Goal: Navigation & Orientation: Understand site structure

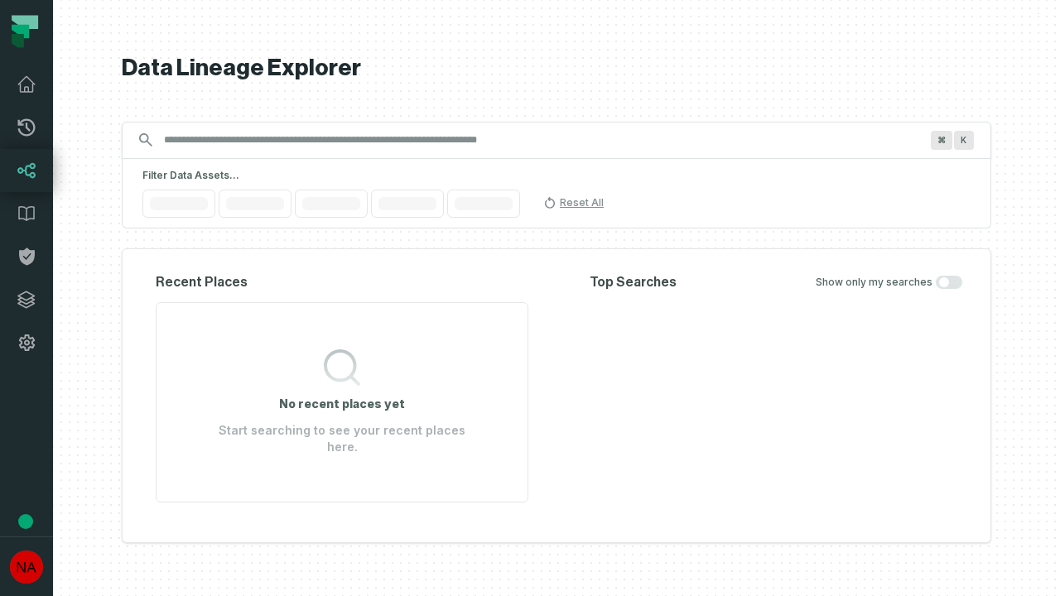
click at [27, 300] on icon at bounding box center [26, 300] width 17 height 17
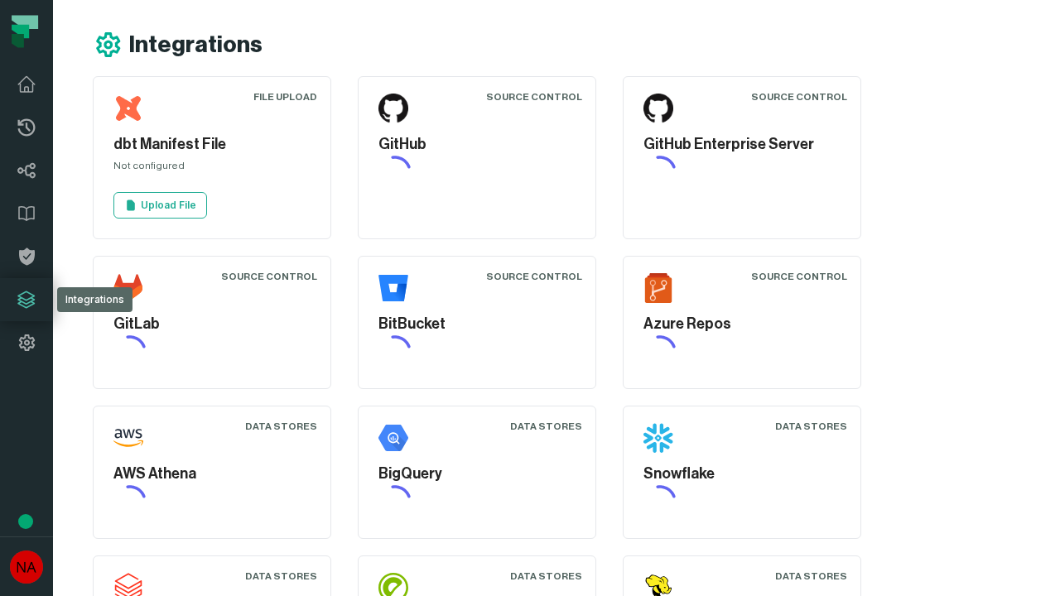
click at [27, 343] on icon at bounding box center [27, 343] width 20 height 20
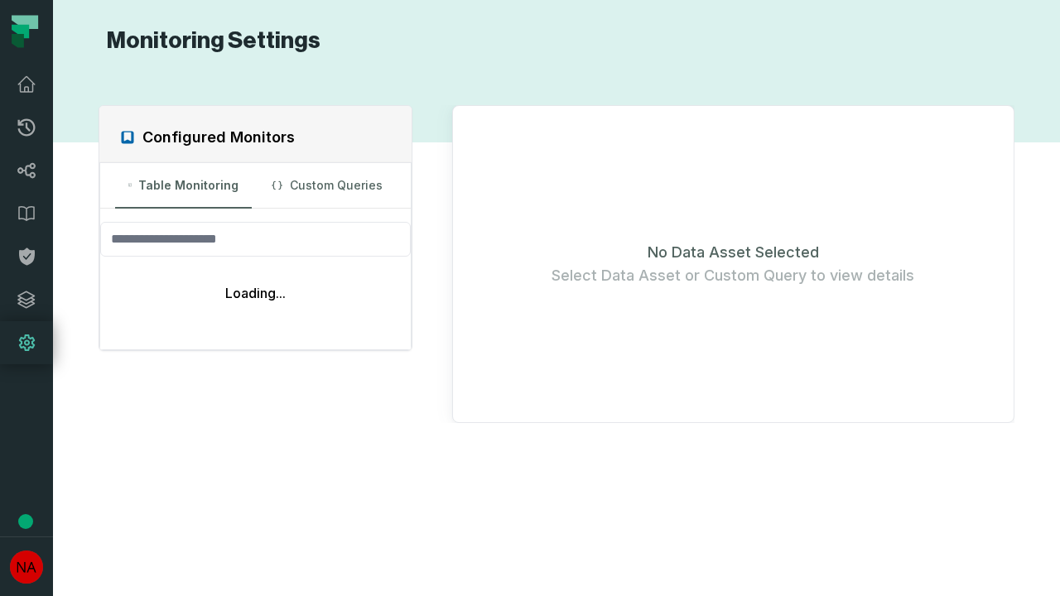
click at [27, 128] on icon at bounding box center [26, 127] width 17 height 17
